Goal: Find contact information: Find contact information

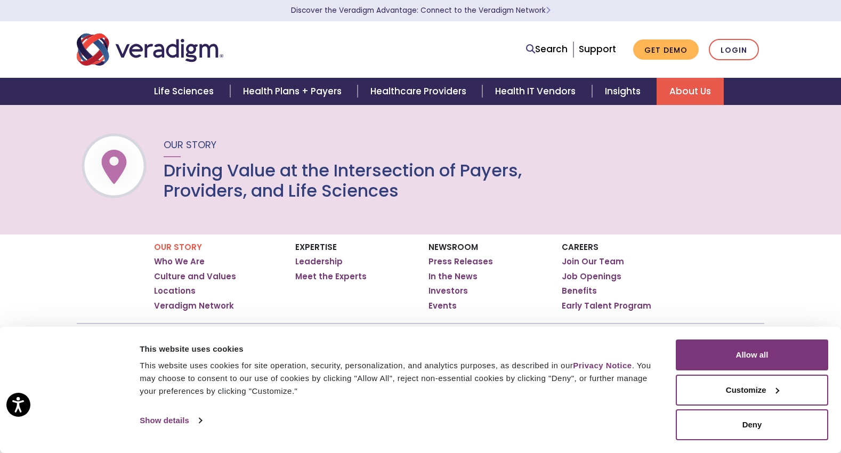
click at [556, 345] on div "This website uses cookies" at bounding box center [396, 349] width 512 height 13
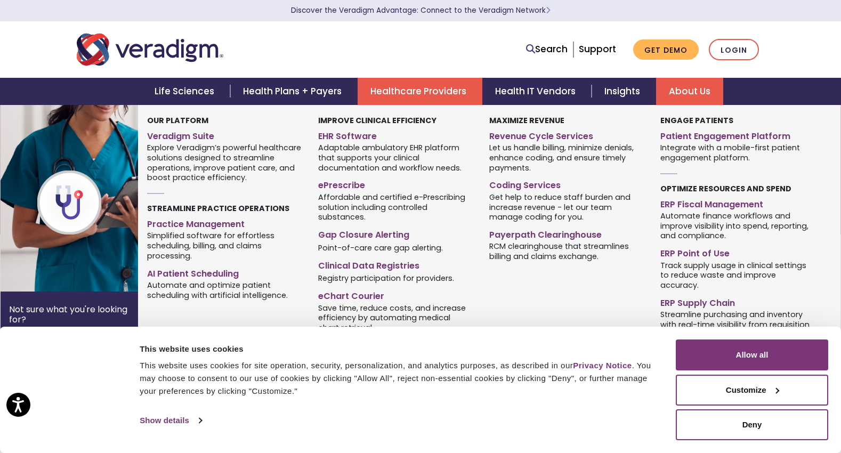
click at [405, 92] on link "Healthcare Providers" at bounding box center [420, 91] width 125 height 27
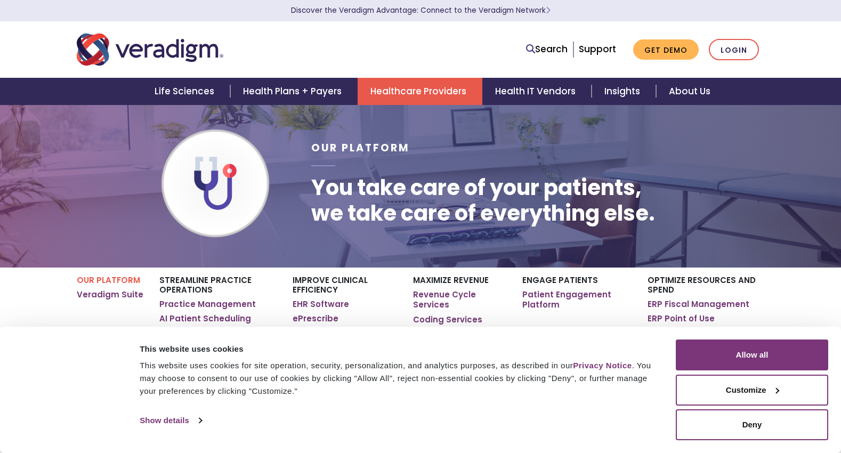
scroll to position [8, 0]
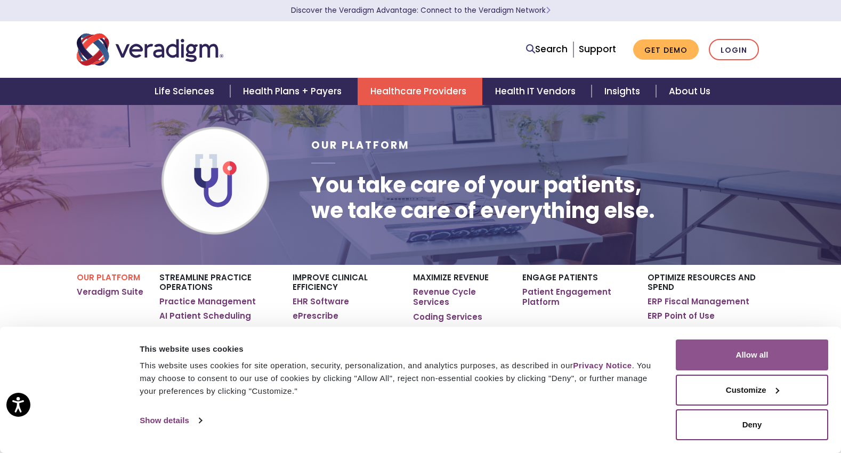
click at [779, 357] on button "Allow all" at bounding box center [752, 355] width 152 height 31
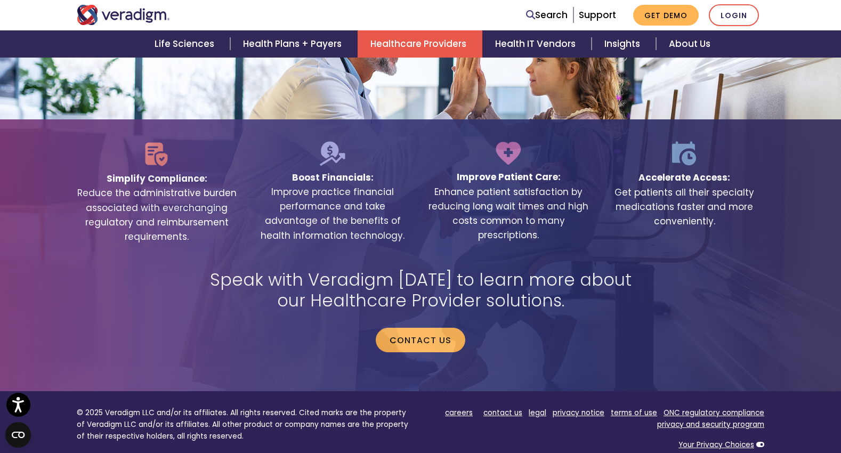
scroll to position [2067, 0]
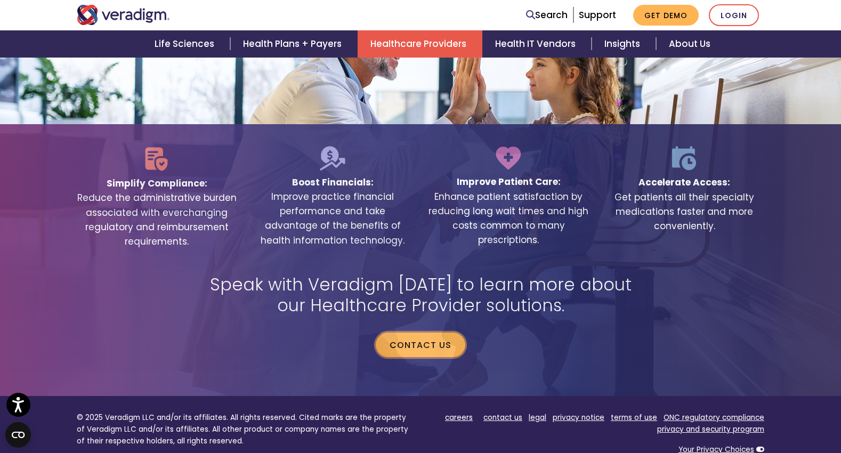
click at [436, 333] on link "Contact us" at bounding box center [421, 345] width 90 height 25
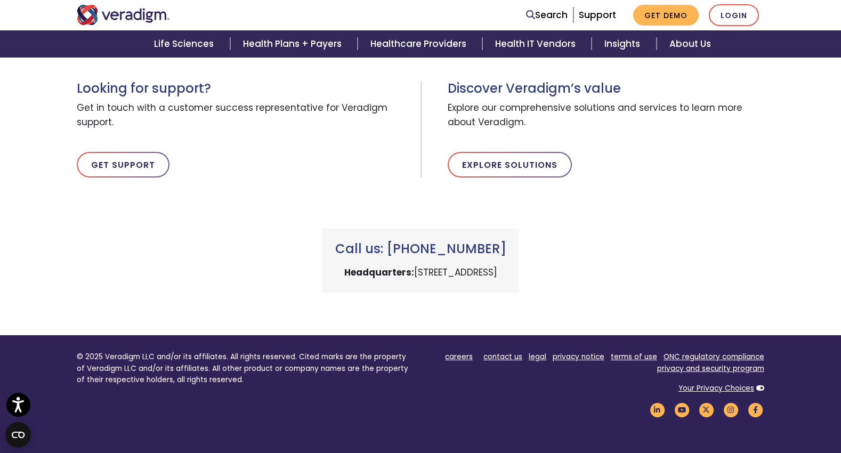
scroll to position [568, 0]
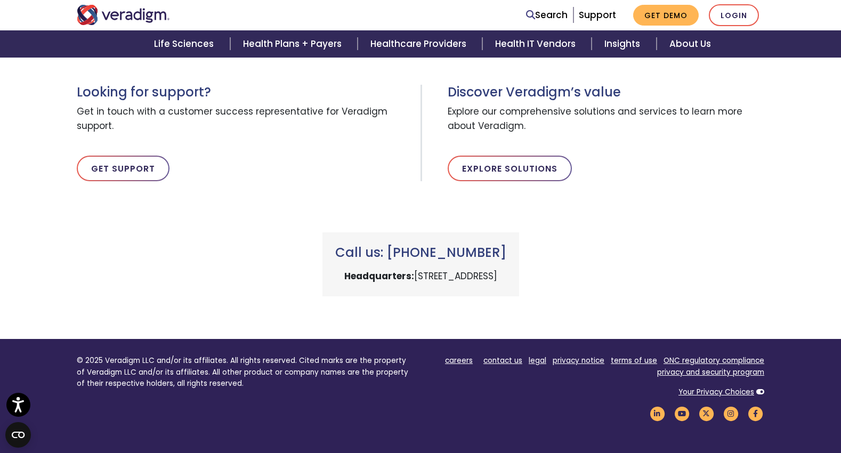
click at [374, 171] on div "Looking for support? Get in touch with a customer success representative for Ve…" at bounding box center [245, 133] width 352 height 97
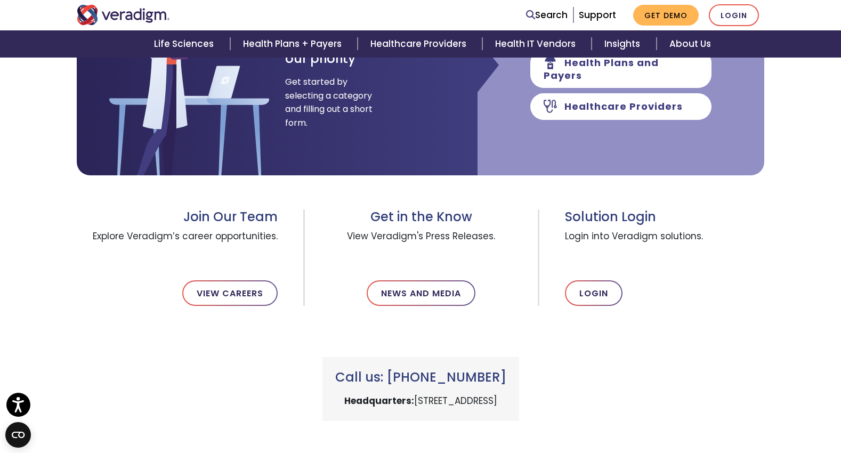
scroll to position [253, 0]
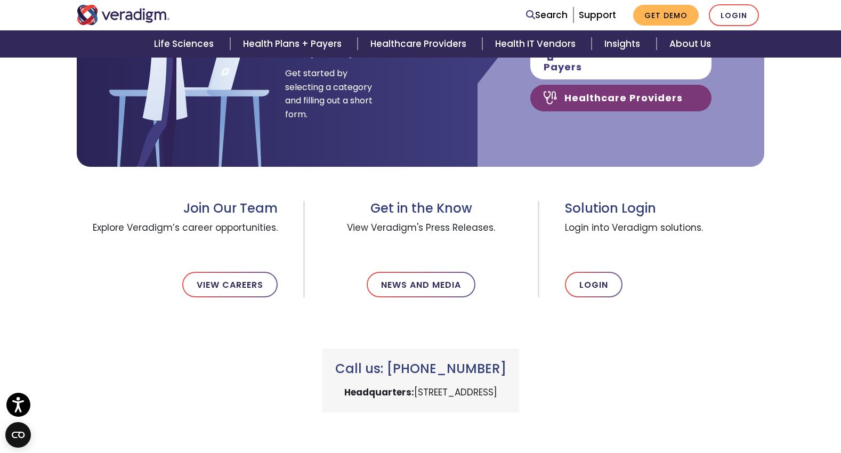
click at [601, 95] on link "Healthcare Providers" at bounding box center [621, 98] width 181 height 27
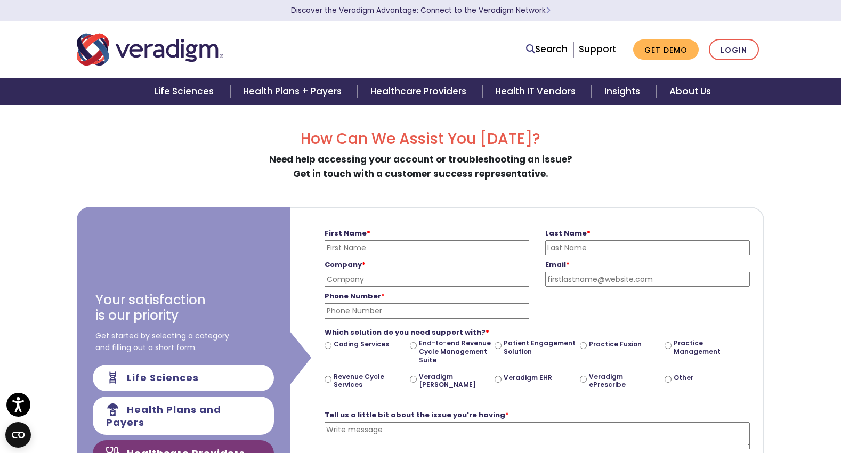
scroll to position [253, 0]
